Goal: Transaction & Acquisition: Book appointment/travel/reservation

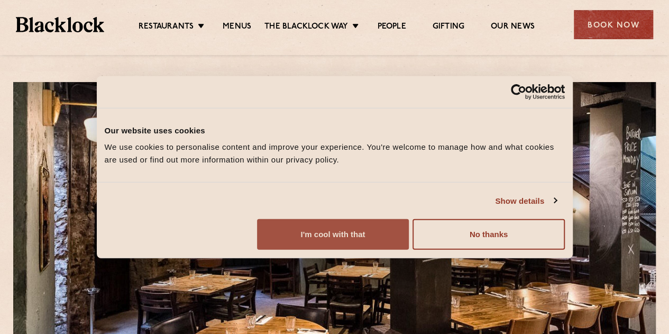
click at [409, 250] on button "I'm cool with that" at bounding box center [333, 234] width 152 height 31
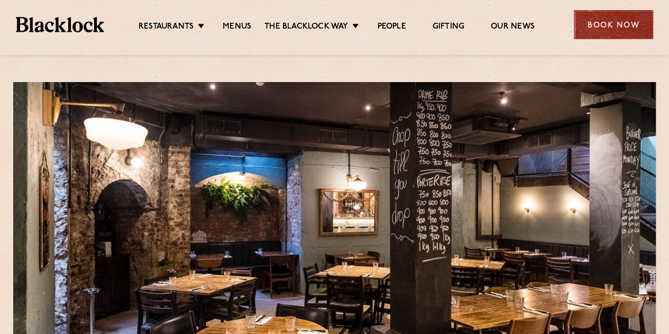
click at [593, 24] on div "Book Now" at bounding box center [613, 24] width 79 height 29
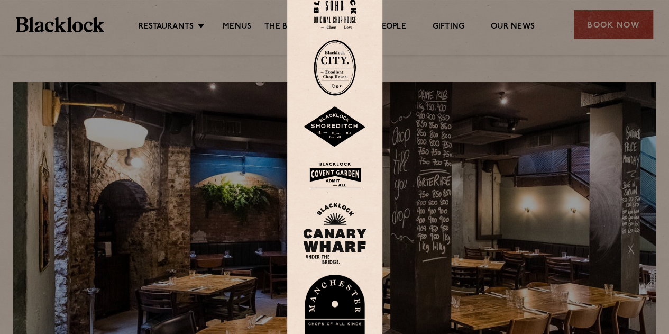
click at [347, 62] on img at bounding box center [334, 68] width 42 height 56
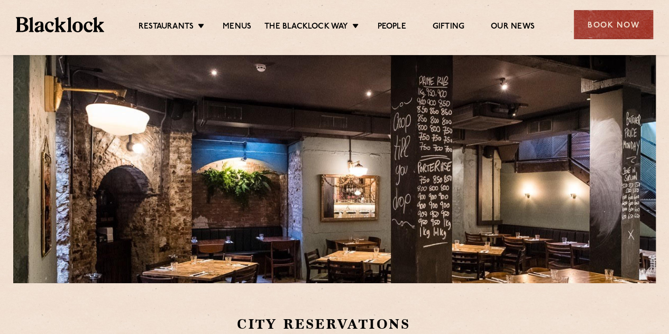
scroll to position [264, 0]
